Goal: Task Accomplishment & Management: Use online tool/utility

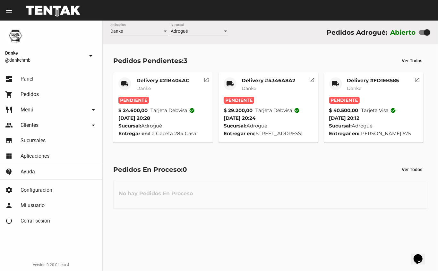
click at [387, 73] on mat-card "local_shipping Delivery #FD1EB585 Danke Pendiente $ 40.500,00 Tarjeta visa chec…" at bounding box center [374, 107] width 100 height 70
click at [383, 81] on mat-card-title "Delivery #FD1EB585" at bounding box center [373, 80] width 52 height 6
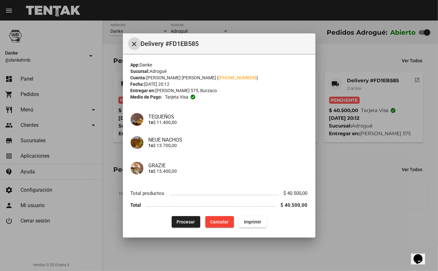
click at [186, 227] on button "Procesar" at bounding box center [186, 222] width 29 height 12
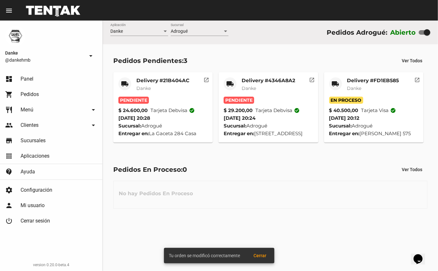
click at [263, 78] on mat-card-title "Delivery #4346A8A2" at bounding box center [269, 80] width 54 height 6
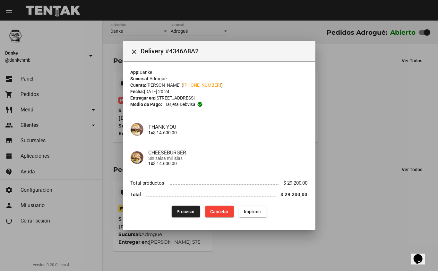
drag, startPoint x: 263, startPoint y: 78, endPoint x: 127, endPoint y: 185, distance: 173.1
click at [127, 185] on mat-dialog-content "App: Danke Sucursal: Adrogué Cuenta: Mariana Amichetti ( +54 1122757955 ) Fecha…" at bounding box center [219, 141] width 193 height 161
click at [183, 213] on span "Procesar" at bounding box center [186, 211] width 18 height 5
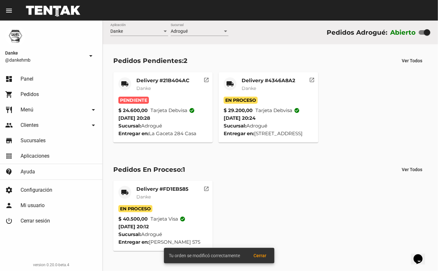
click at [148, 75] on mat-card "local_shipping Delivery #21B404AC Danke Pendiente $ 24.600,00 Tarjeta debvisa c…" at bounding box center [163, 107] width 100 height 70
click at [151, 79] on mat-card-title "Delivery #21B404AC" at bounding box center [162, 80] width 53 height 6
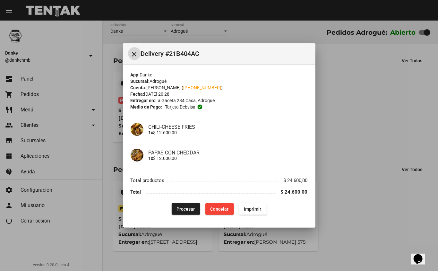
click at [180, 207] on span "Procesar" at bounding box center [186, 208] width 18 height 5
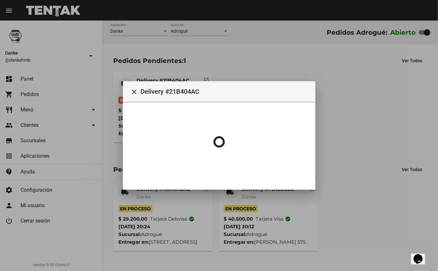
click at [352, 125] on div at bounding box center [219, 135] width 438 height 271
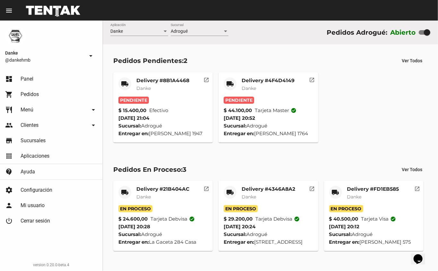
click at [270, 85] on mat-card-subtitle "Danke" at bounding box center [268, 88] width 53 height 6
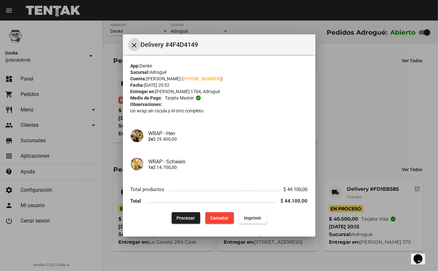
click at [185, 221] on button "Procesar" at bounding box center [186, 218] width 29 height 12
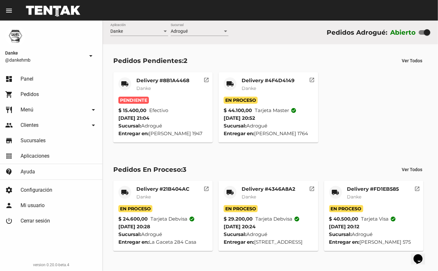
click at [159, 75] on mat-card "local_shipping Delivery #8B1A4468 Danke Pendiente $ 15.400,00 Efectivo 7/10/25 …" at bounding box center [163, 107] width 100 height 70
click at [160, 79] on mat-card-title "Delivery #8B1A4468" at bounding box center [162, 80] width 53 height 6
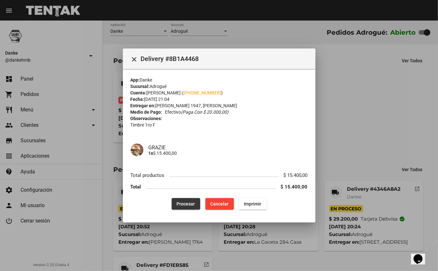
click at [186, 205] on span "Procesar" at bounding box center [186, 203] width 18 height 5
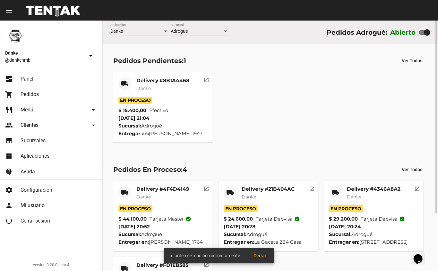
click at [363, 190] on mat-card-title "Delivery #4346A8A2" at bounding box center [374, 189] width 54 height 6
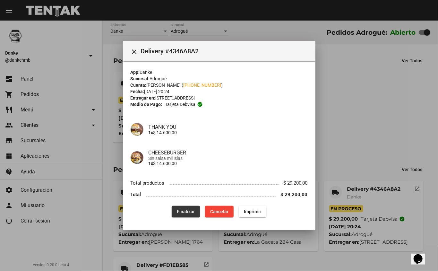
click at [196, 212] on button "Finalizar" at bounding box center [186, 212] width 28 height 12
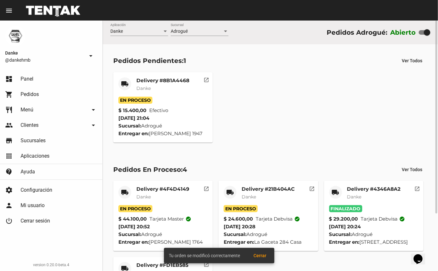
click at [253, 194] on span "Danke" at bounding box center [249, 197] width 14 height 6
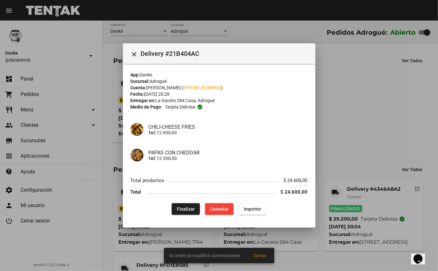
click at [358, 98] on div at bounding box center [219, 135] width 438 height 271
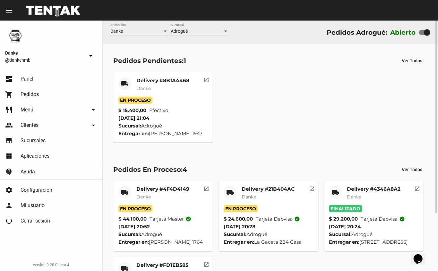
click at [163, 189] on mat-card-title "Delivery #4F4D4149" at bounding box center [162, 189] width 53 height 6
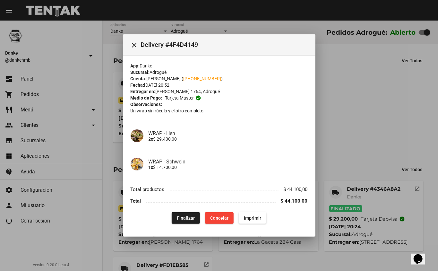
click at [352, 105] on div at bounding box center [219, 135] width 438 height 271
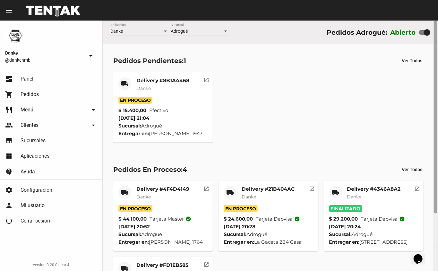
drag, startPoint x: 432, startPoint y: 133, endPoint x: 433, endPoint y: 139, distance: 6.2
click at [432, 138] on div "Pedidos Pendientes: 1 Ver Todos local_shipping Delivery #8B1A4468 Danke En Proc…" at bounding box center [270, 98] width 335 height 108
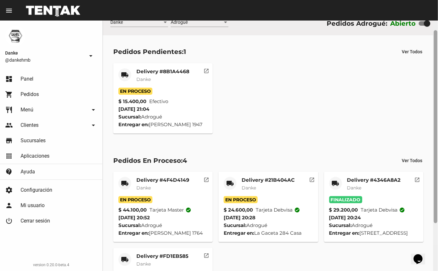
scroll to position [11, 0]
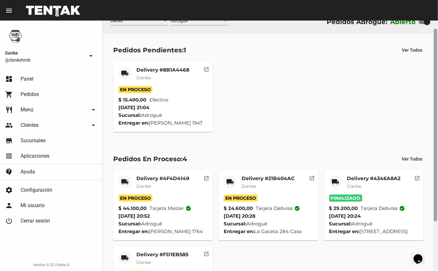
drag, startPoint x: 437, startPoint y: 139, endPoint x: 433, endPoint y: 148, distance: 9.3
click at [433, 148] on div "Danke Aplicación Adrogué Sucursal Pedidos Adrogué: Abierto Pedidos Pendientes: …" at bounding box center [270, 146] width 335 height 250
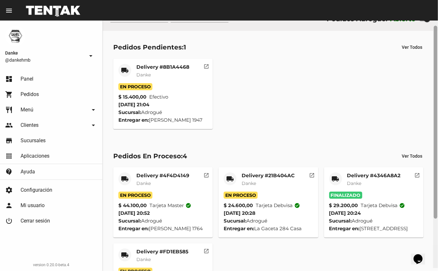
scroll to position [24, 0]
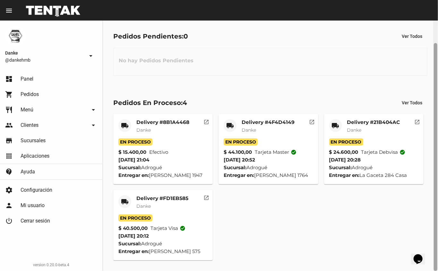
drag, startPoint x: 436, startPoint y: 146, endPoint x: 429, endPoint y: 173, distance: 27.9
click at [429, 173] on div "Danke Aplicación Adrogué Sucursal Pedidos Adrogué: Abierto Pedidos Pendientes: …" at bounding box center [270, 146] width 335 height 250
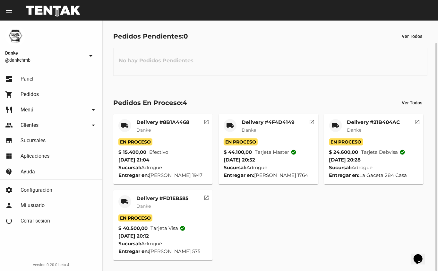
click at [167, 198] on mat-card-title "Delivery #FD1EB585" at bounding box center [162, 198] width 52 height 6
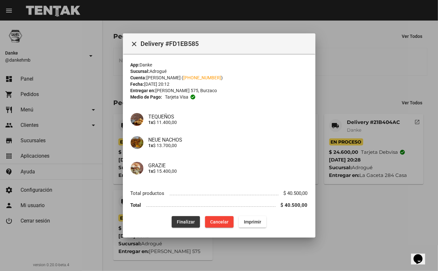
click at [180, 218] on button "Finalizar" at bounding box center [186, 222] width 28 height 12
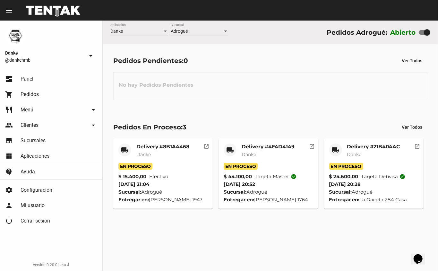
scroll to position [0, 0]
drag, startPoint x: 365, startPoint y: 153, endPoint x: 379, endPoint y: 149, distance: 15.1
click at [379, 149] on mat-card-title "Delivery #21B404AC" at bounding box center [373, 146] width 53 height 6
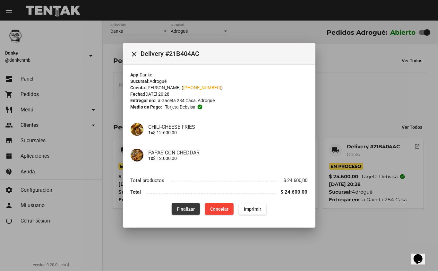
click at [197, 207] on button "Finalizar" at bounding box center [186, 209] width 28 height 12
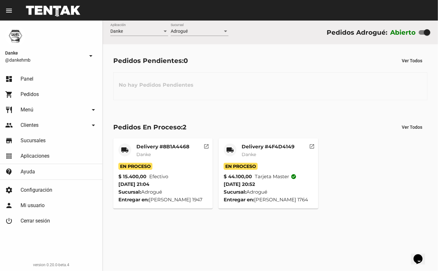
click at [261, 150] on div "Delivery #4F4D4149 Danke" at bounding box center [268, 152] width 53 height 19
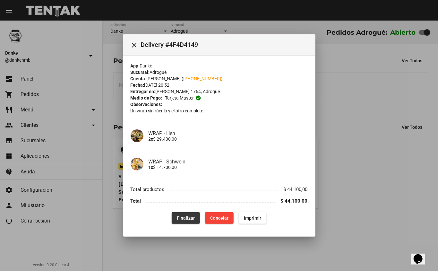
click at [197, 219] on button "Finalizar" at bounding box center [186, 218] width 28 height 12
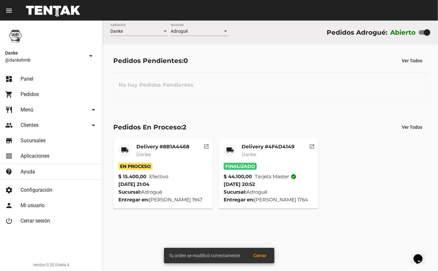
click at [141, 148] on mat-card-title "Delivery #8B1A4468" at bounding box center [162, 146] width 53 height 6
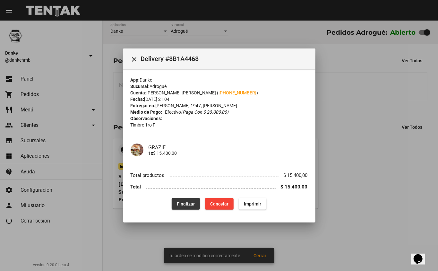
click at [185, 205] on span "Finalizar" at bounding box center [186, 203] width 18 height 5
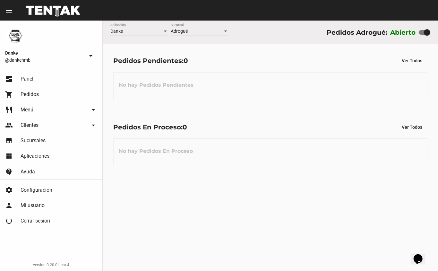
click at [207, 108] on div "Pedidos Pendientes: 0 Ver Todos No hay Pedidos Pendientes" at bounding box center [270, 77] width 335 height 66
